Goal: Task Accomplishment & Management: Use online tool/utility

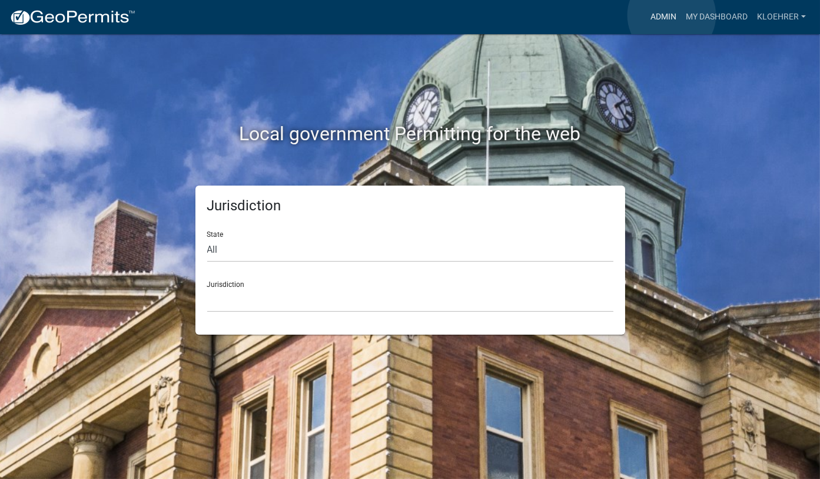
click at [672, 15] on link "Admin" at bounding box center [663, 17] width 35 height 22
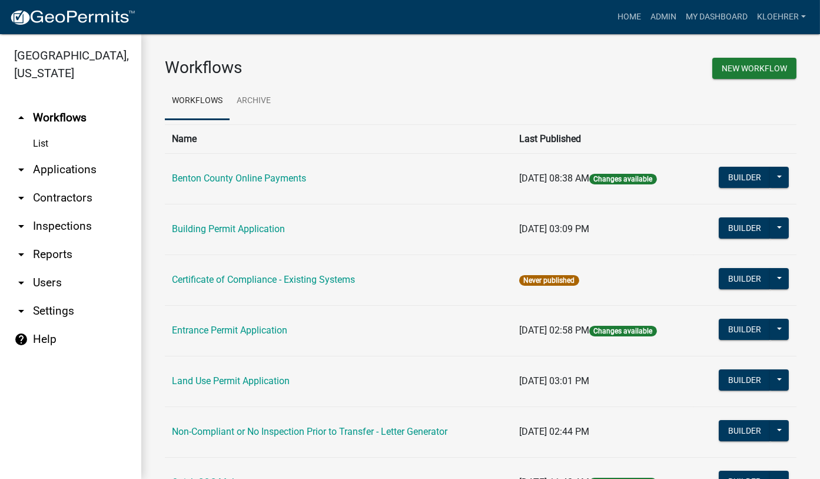
click at [57, 167] on link "arrow_drop_down Applications" at bounding box center [70, 169] width 141 height 28
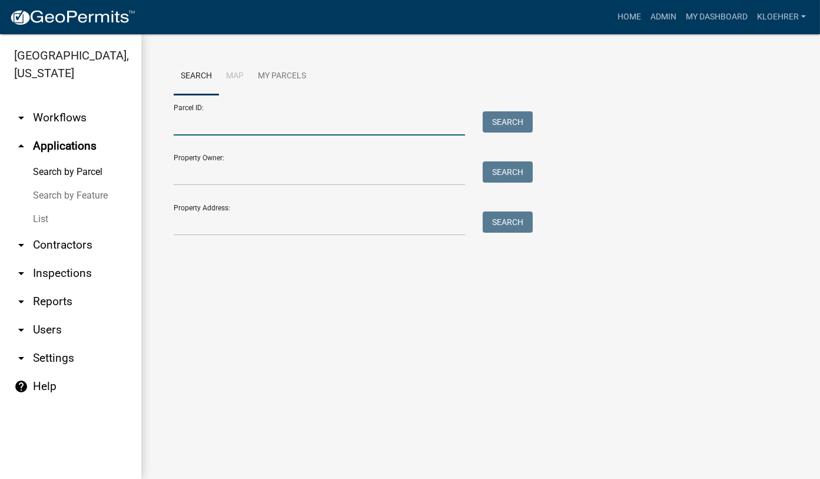
click at [224, 125] on input "Parcel ID:" at bounding box center [319, 123] width 291 height 24
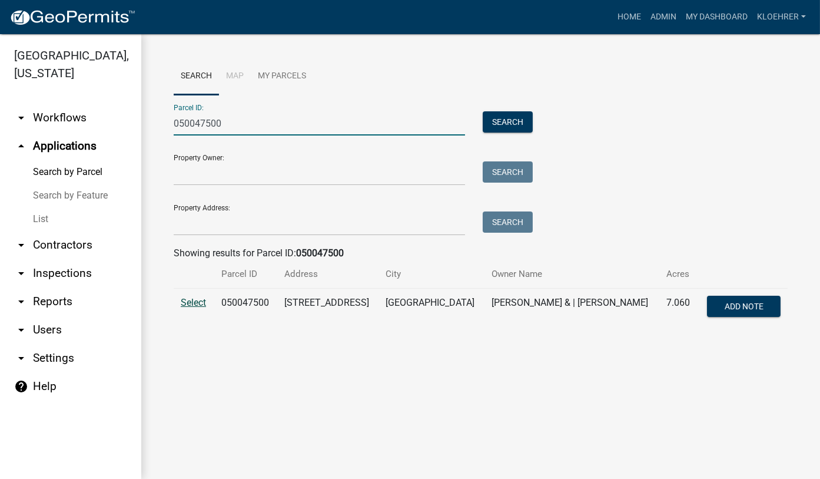
type input "050047500"
click at [200, 300] on span "Select" at bounding box center [193, 302] width 25 height 11
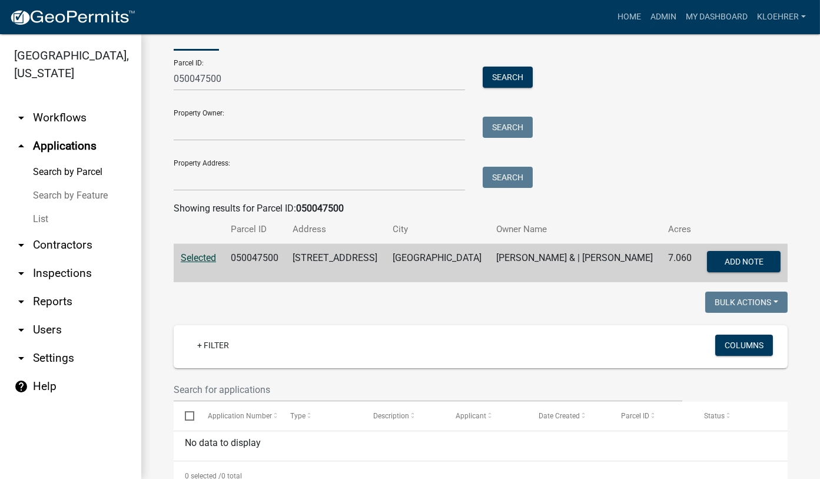
scroll to position [79, 0]
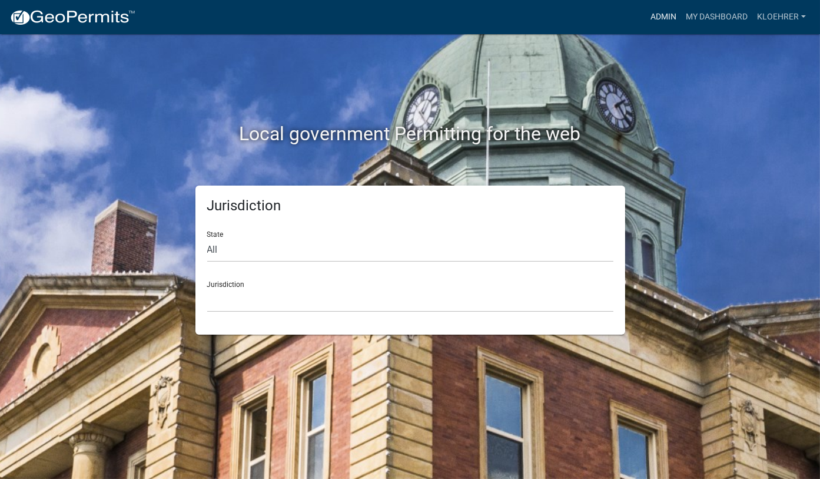
click at [663, 17] on link "Admin" at bounding box center [663, 17] width 35 height 22
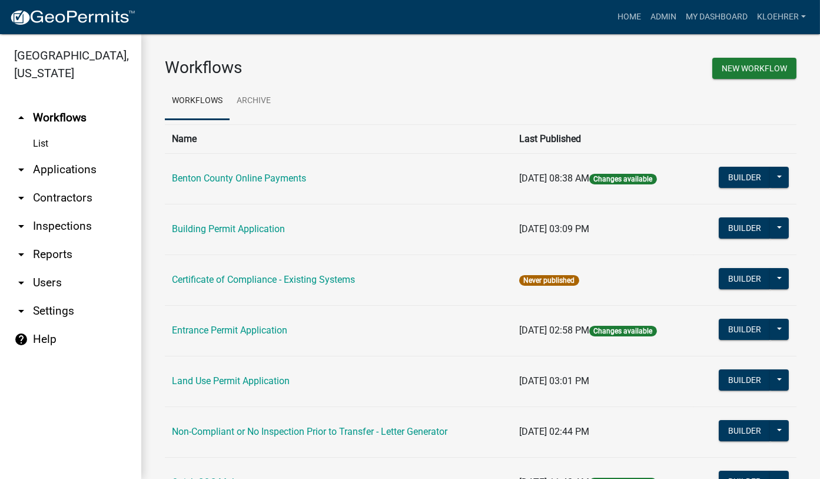
click at [75, 165] on link "arrow_drop_down Applications" at bounding box center [70, 169] width 141 height 28
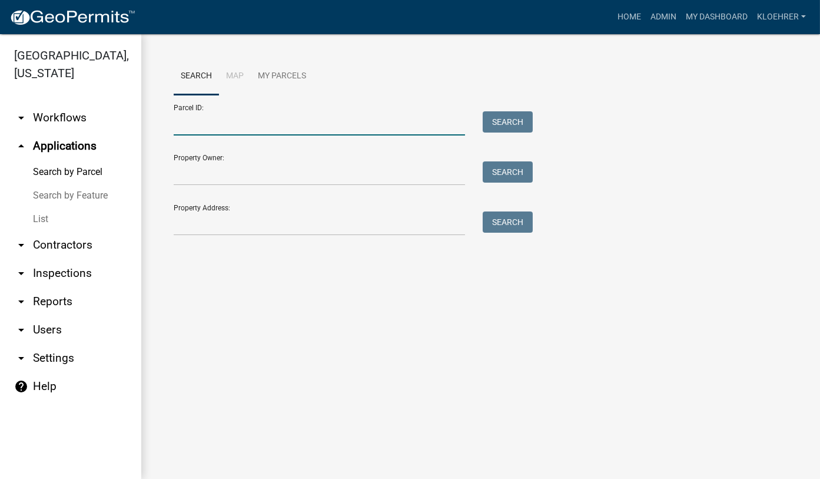
click at [286, 132] on input "Parcel ID:" at bounding box center [319, 123] width 291 height 24
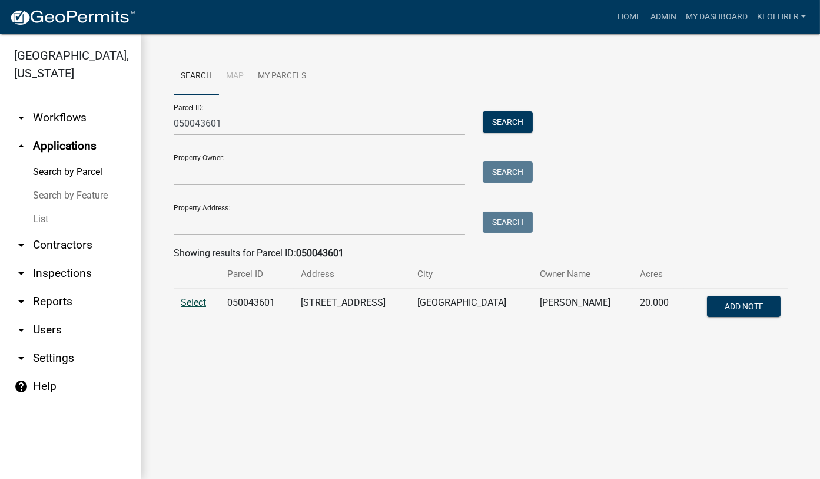
click at [187, 302] on span "Select" at bounding box center [193, 302] width 25 height 11
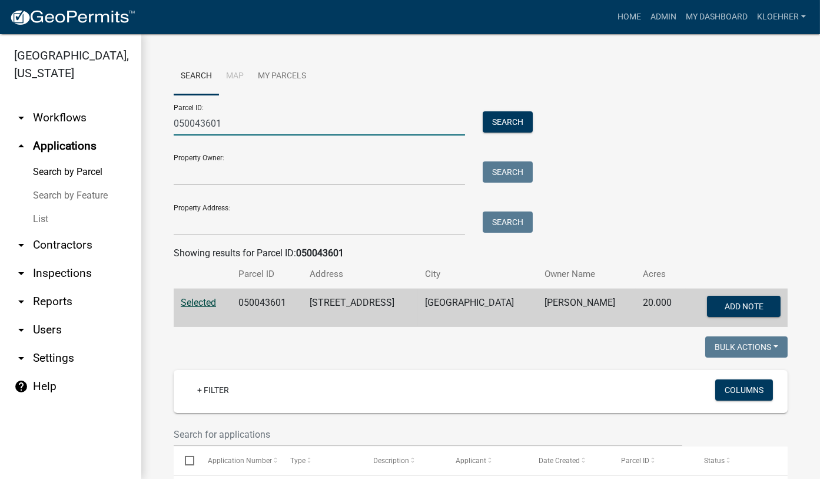
click at [239, 123] on input "050043601" at bounding box center [319, 123] width 291 height 24
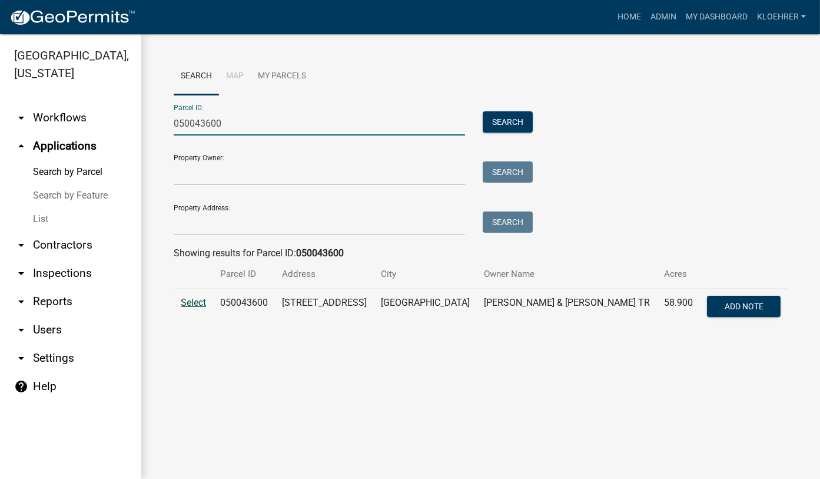
type input "050043600"
click at [195, 307] on span "Select" at bounding box center [193, 302] width 25 height 11
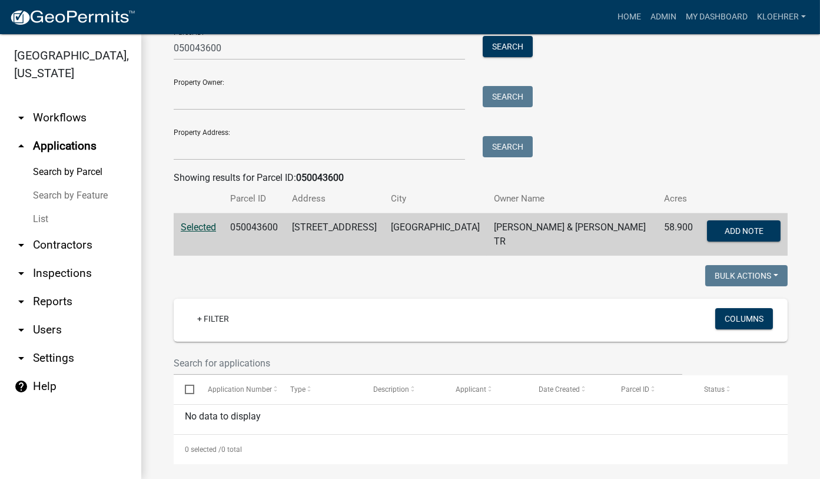
scroll to position [79, 0]
